Goal: Information Seeking & Learning: Learn about a topic

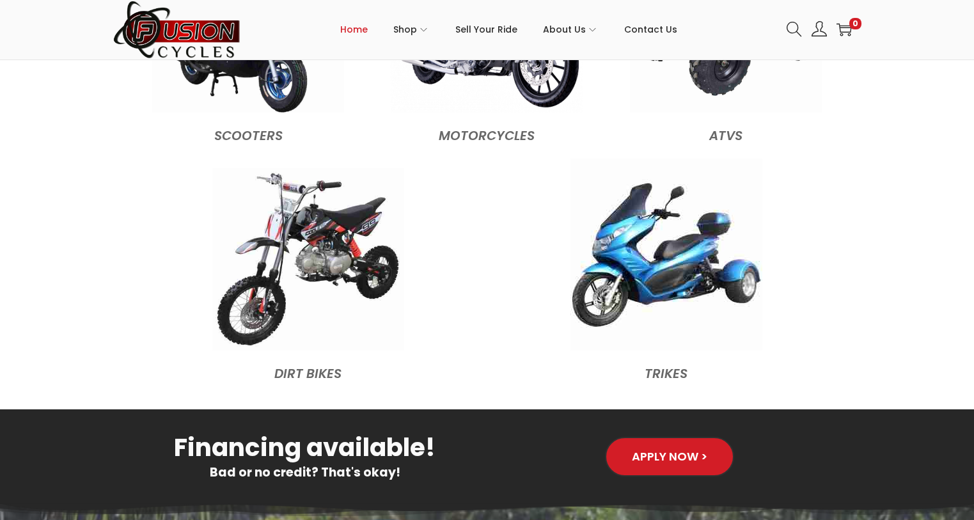
scroll to position [1404, 0]
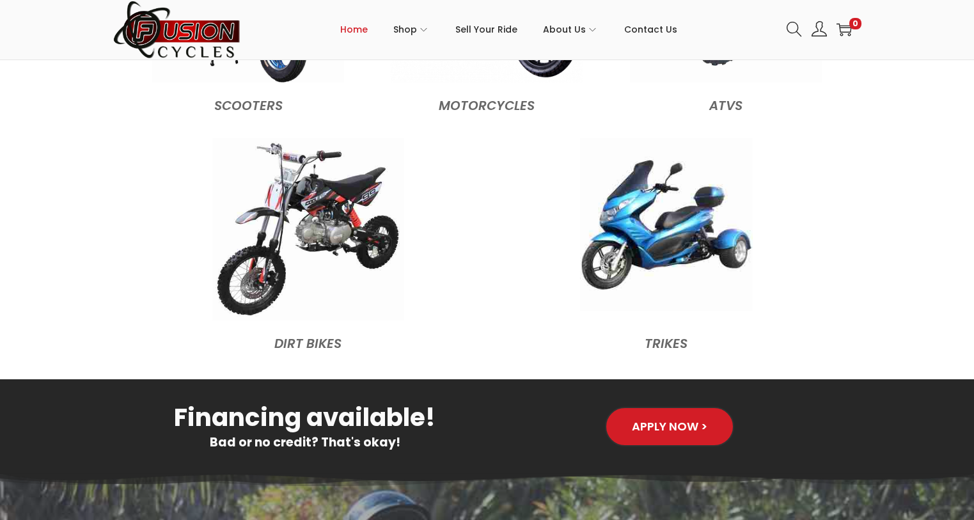
click at [647, 223] on img at bounding box center [666, 224] width 173 height 173
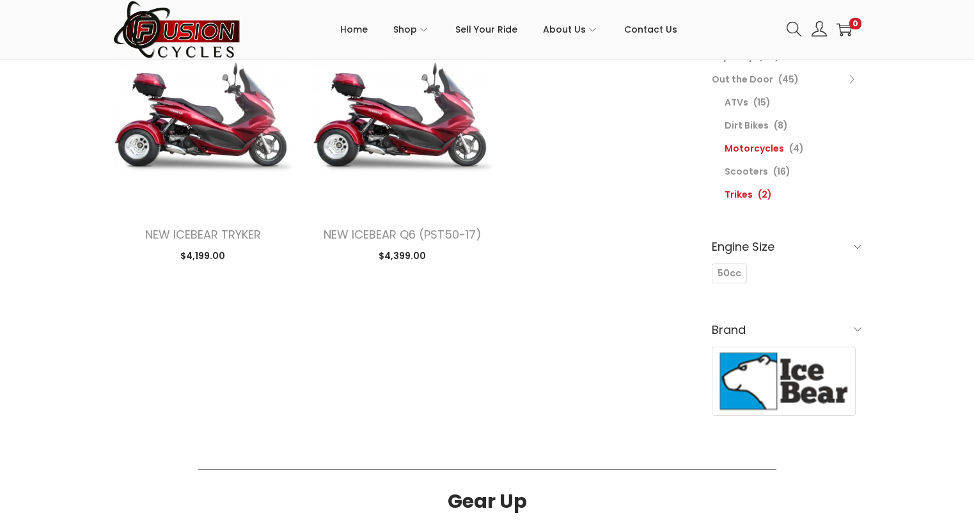
click at [759, 151] on link "Motorcycles" at bounding box center [755, 148] width 60 height 13
click at [758, 168] on link "Scooters" at bounding box center [747, 171] width 44 height 13
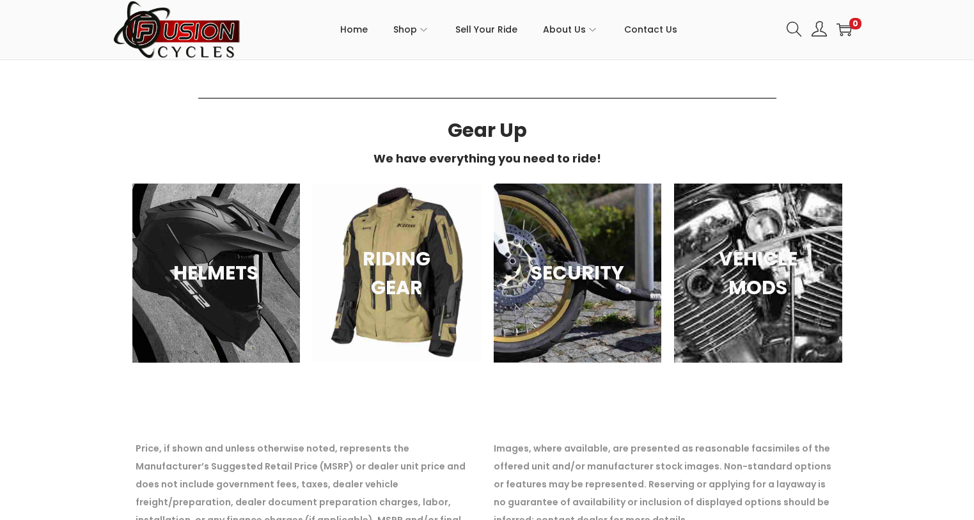
scroll to position [1983, 0]
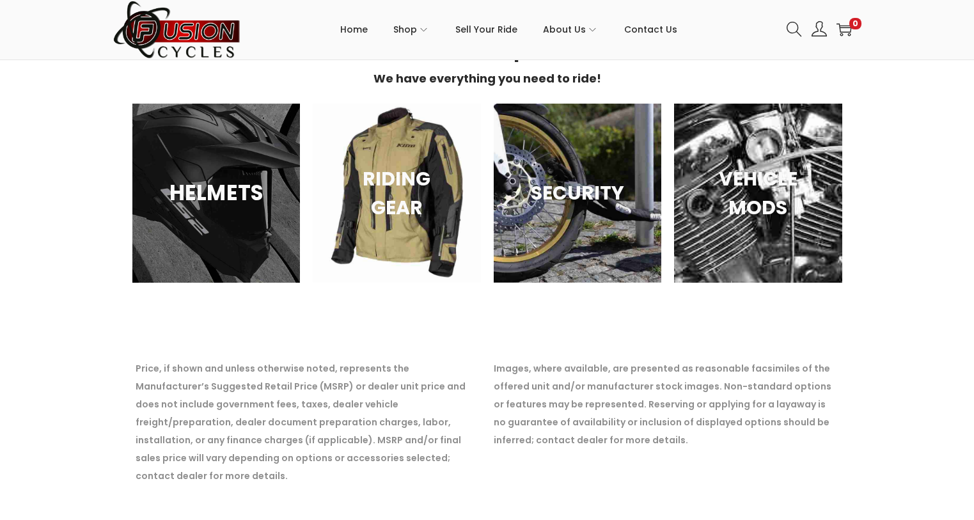
click at [201, 149] on div "HELMETS" at bounding box center [216, 193] width 168 height 179
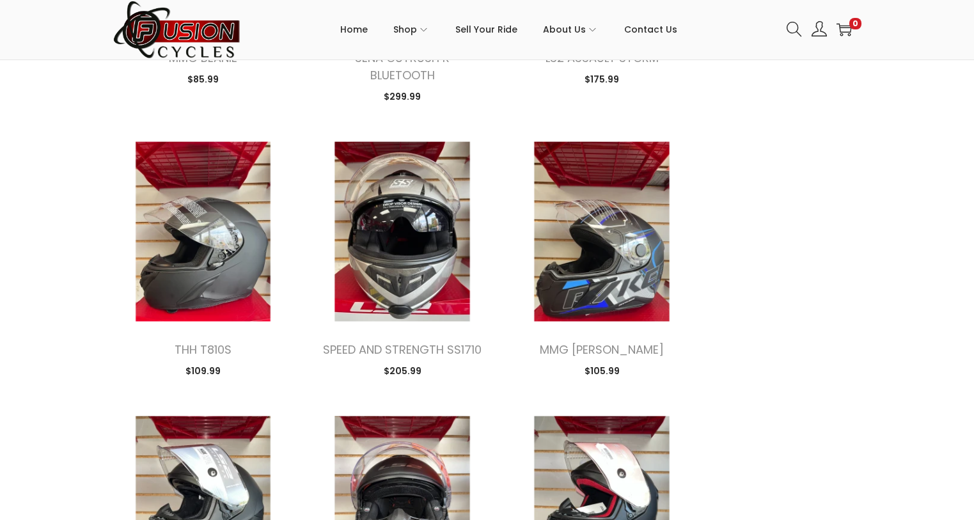
scroll to position [1983, 0]
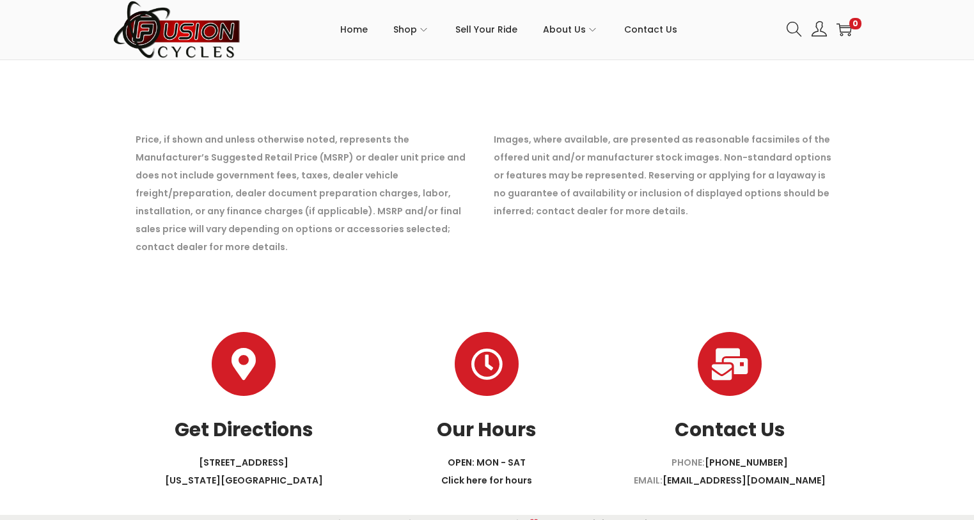
scroll to position [3514, 0]
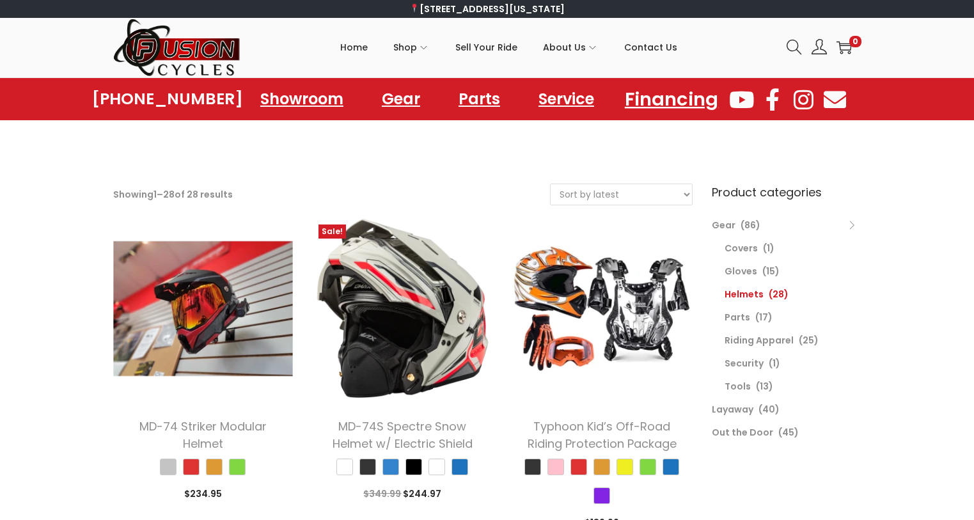
click at [658, 95] on link "Financing" at bounding box center [672, 98] width 124 height 35
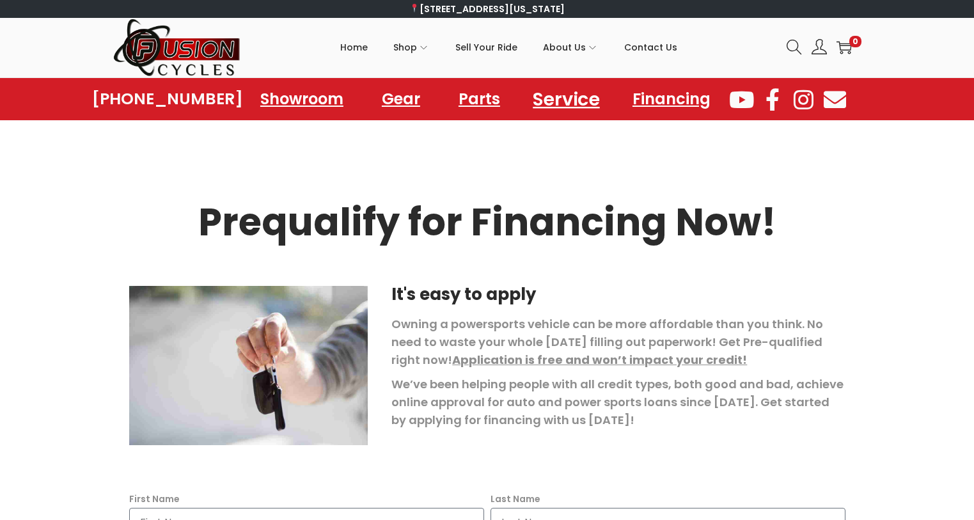
click at [566, 97] on link "Service" at bounding box center [566, 98] width 97 height 35
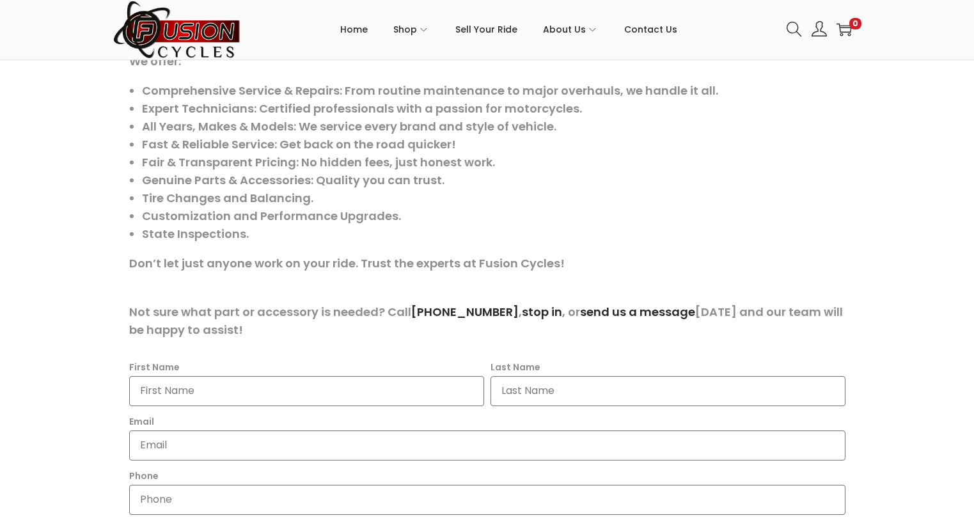
scroll to position [384, 0]
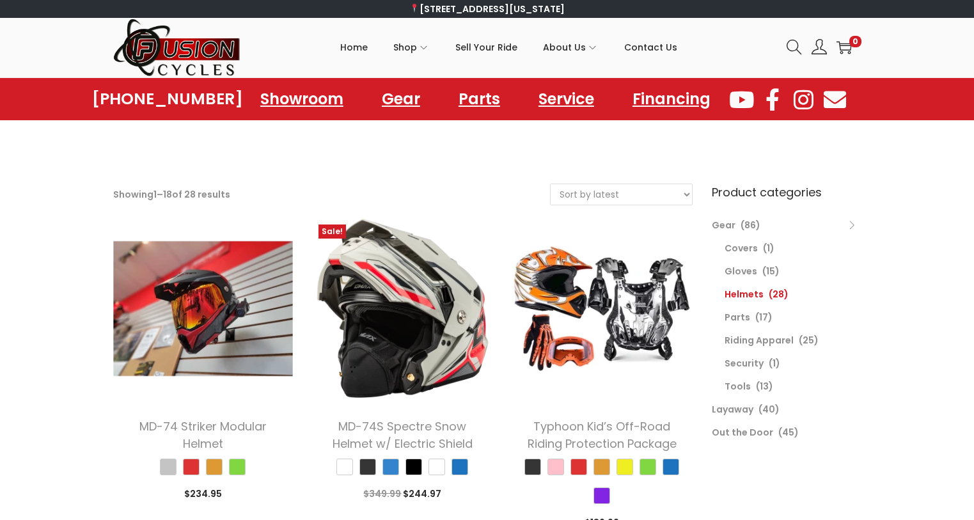
scroll to position [64, 0]
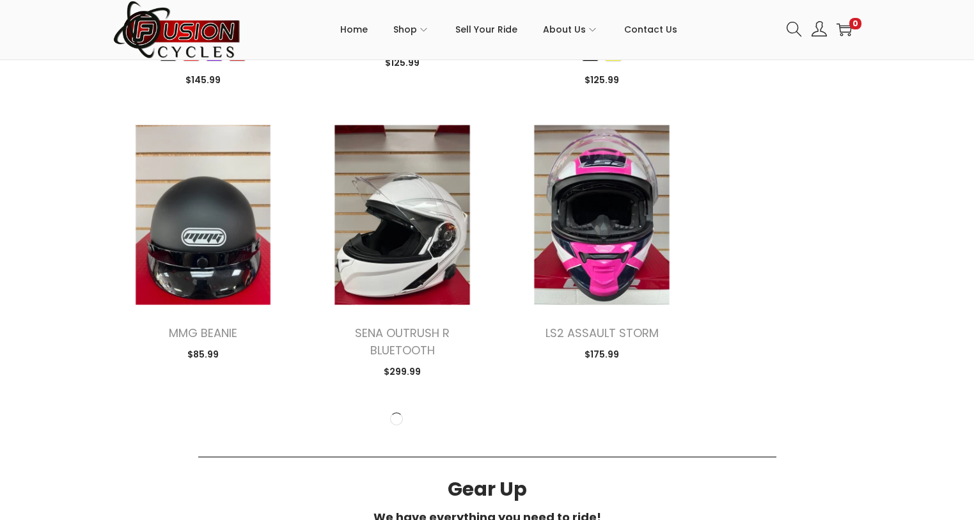
scroll to position [1723, 0]
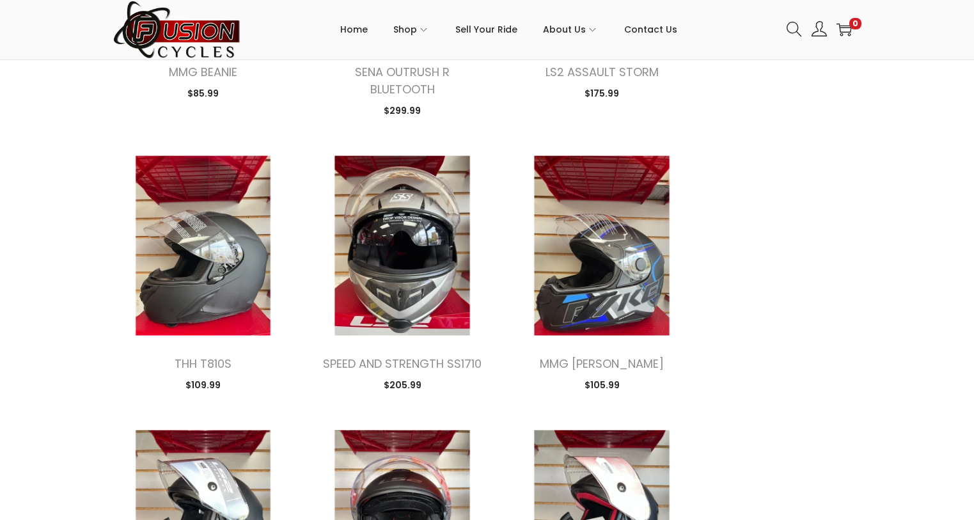
scroll to position [1983, 0]
